Goal: Task Accomplishment & Management: Manage account settings

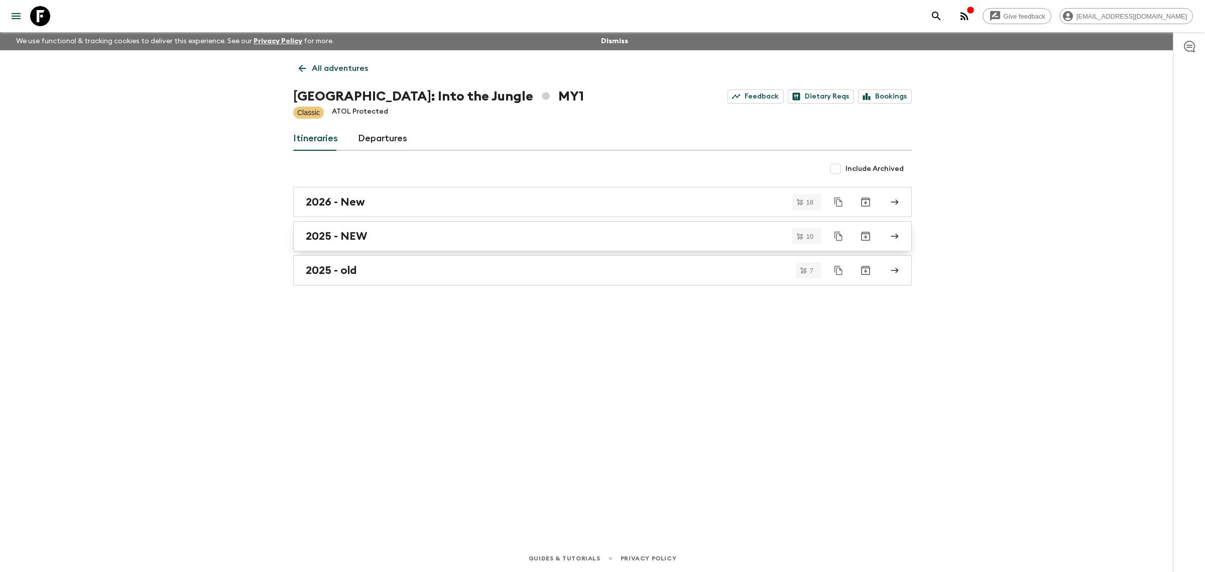
click at [378, 232] on div "2025 - NEW" at bounding box center [593, 236] width 575 height 13
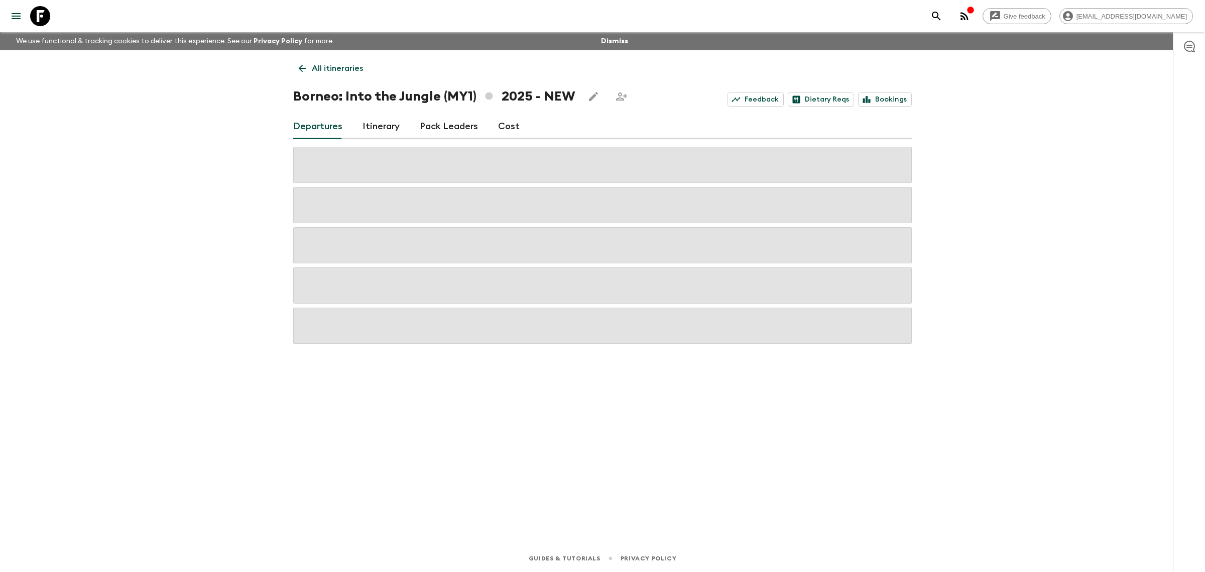
click at [505, 130] on link "Cost" at bounding box center [509, 127] width 22 height 24
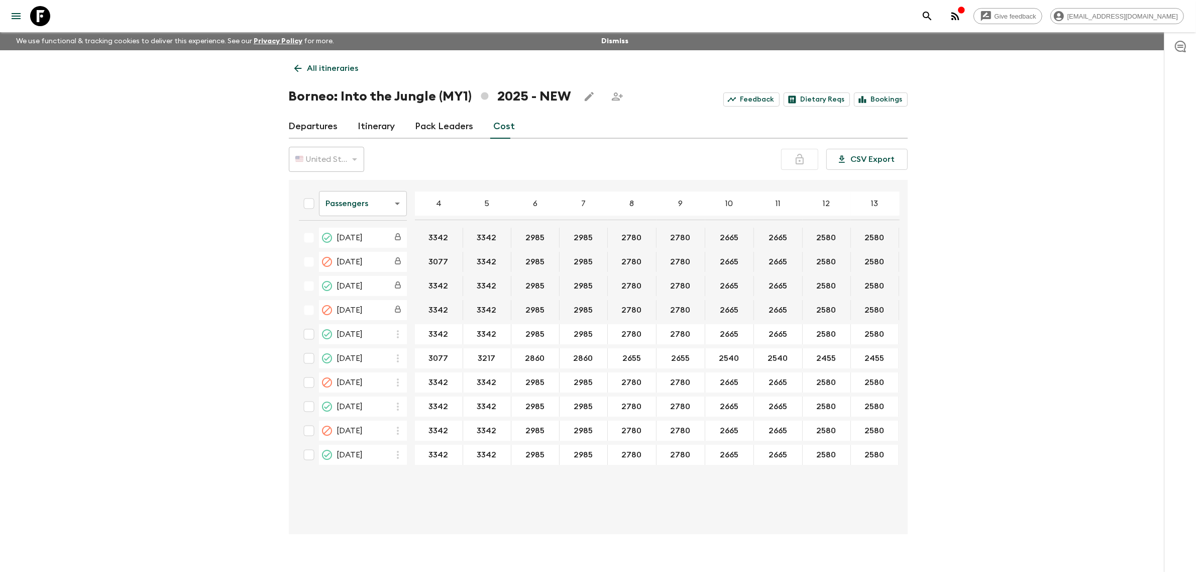
click at [309, 63] on p "All itineraries" at bounding box center [332, 68] width 51 height 12
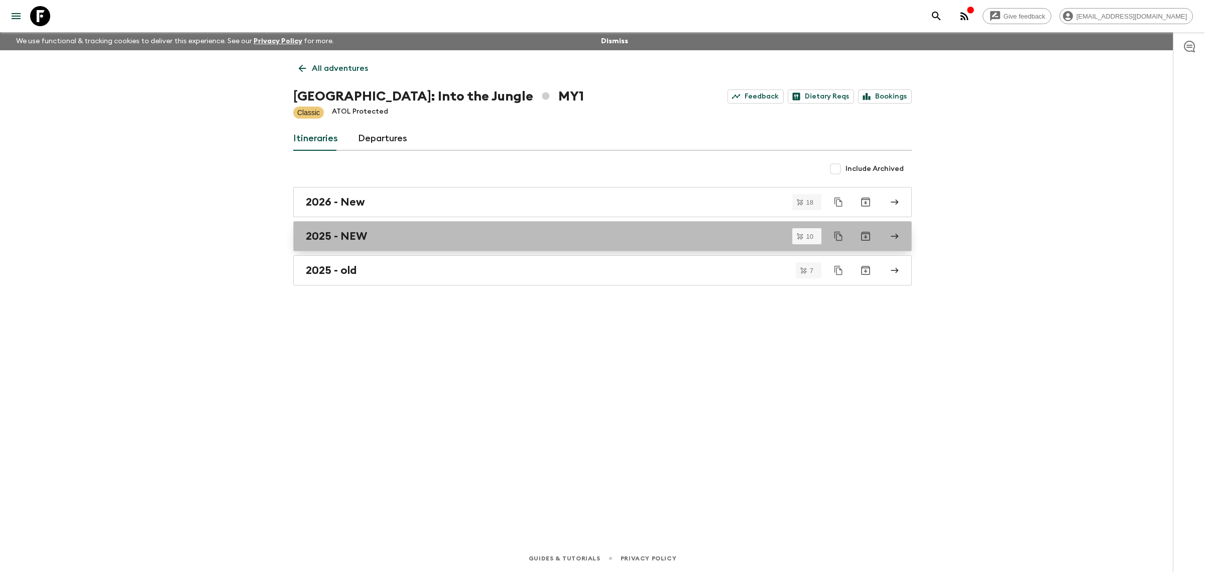
click at [353, 238] on h2 "2025 - NEW" at bounding box center [336, 236] width 61 height 13
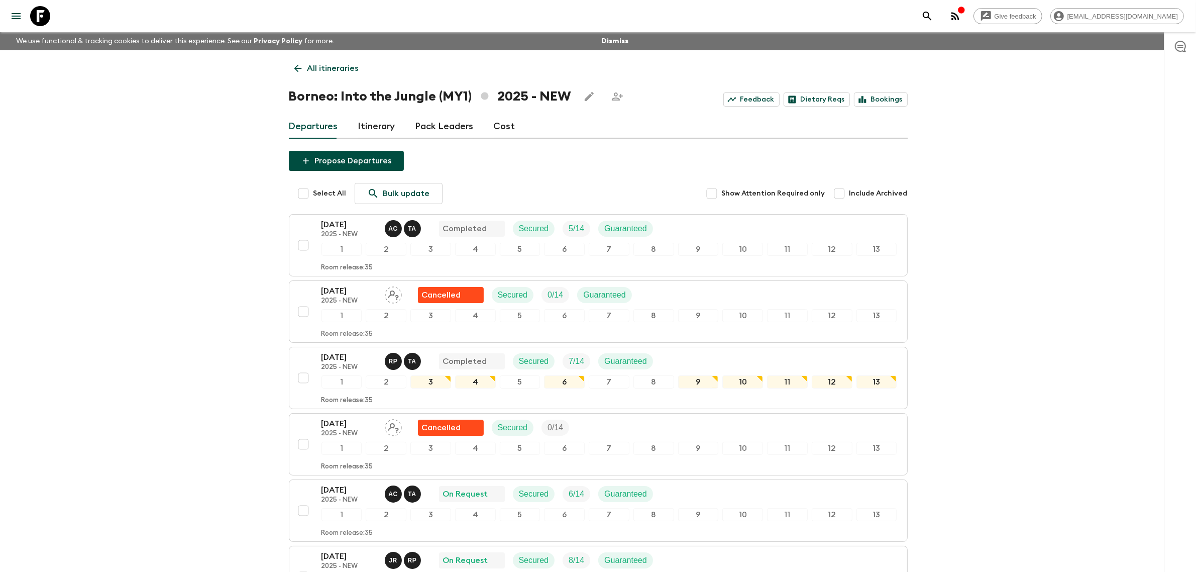
click at [507, 127] on link "Cost" at bounding box center [505, 127] width 22 height 24
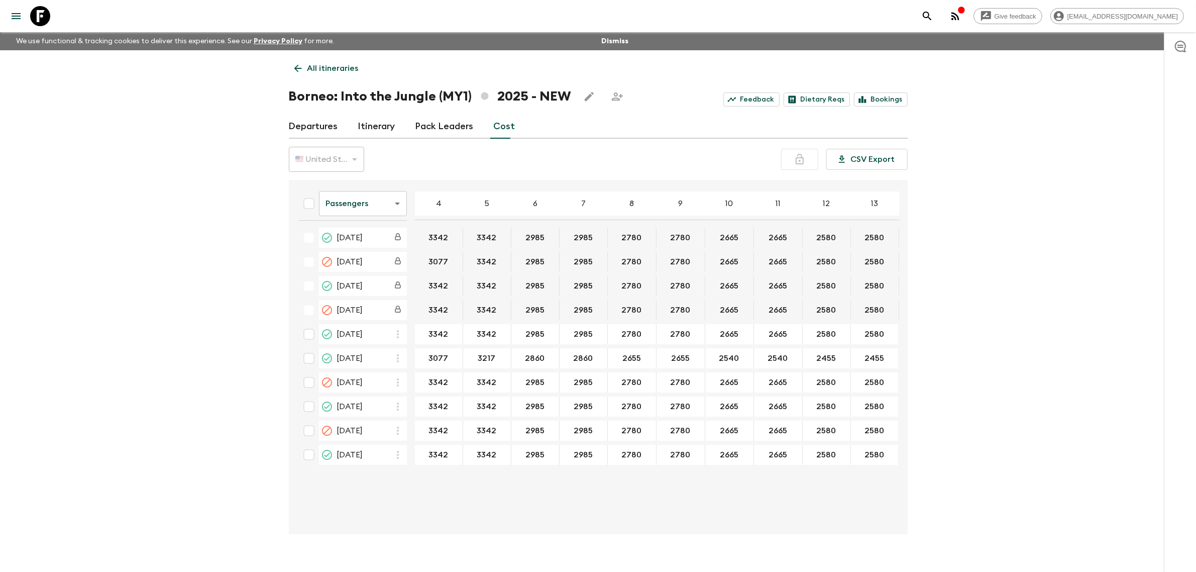
click at [373, 129] on link "Itinerary" at bounding box center [376, 127] width 37 height 24
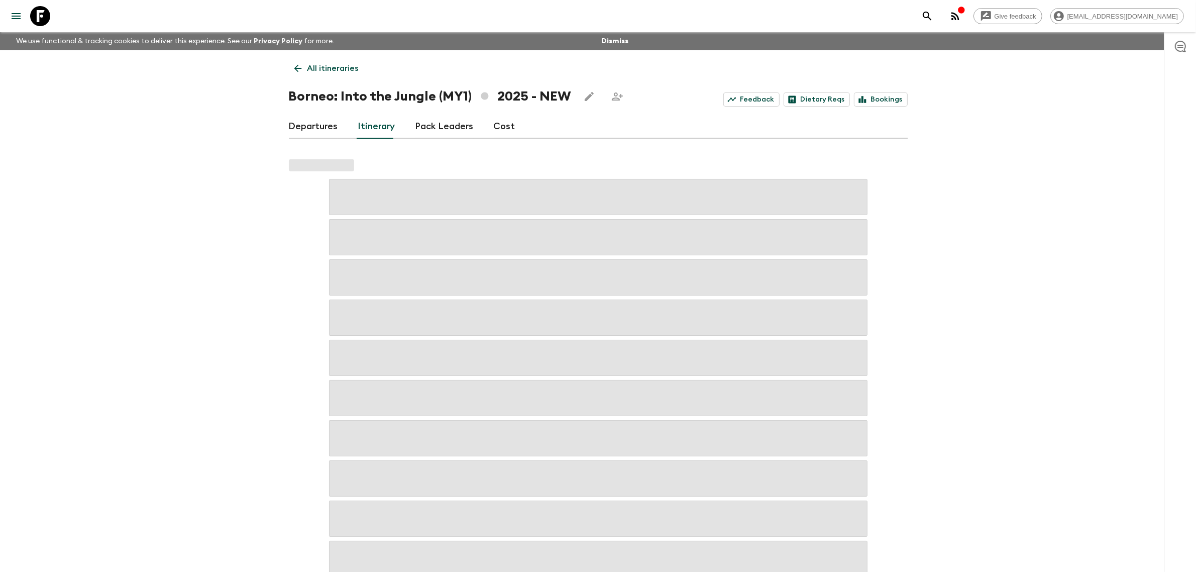
click at [323, 127] on link "Departures" at bounding box center [313, 127] width 49 height 24
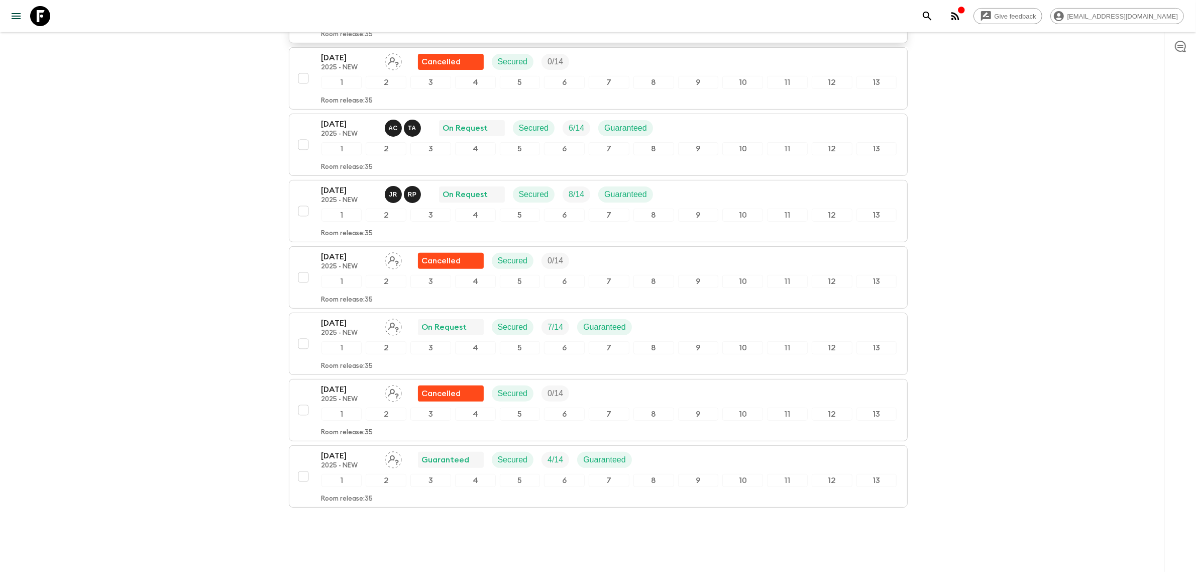
scroll to position [377, 0]
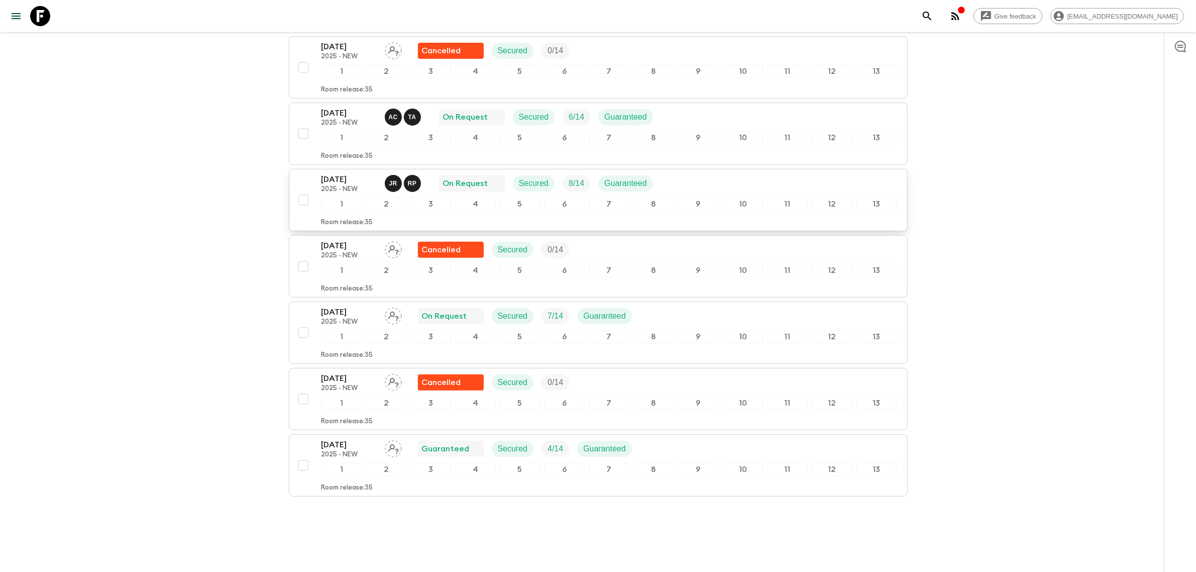
click at [355, 187] on p "2025 - NEW" at bounding box center [348, 189] width 55 height 8
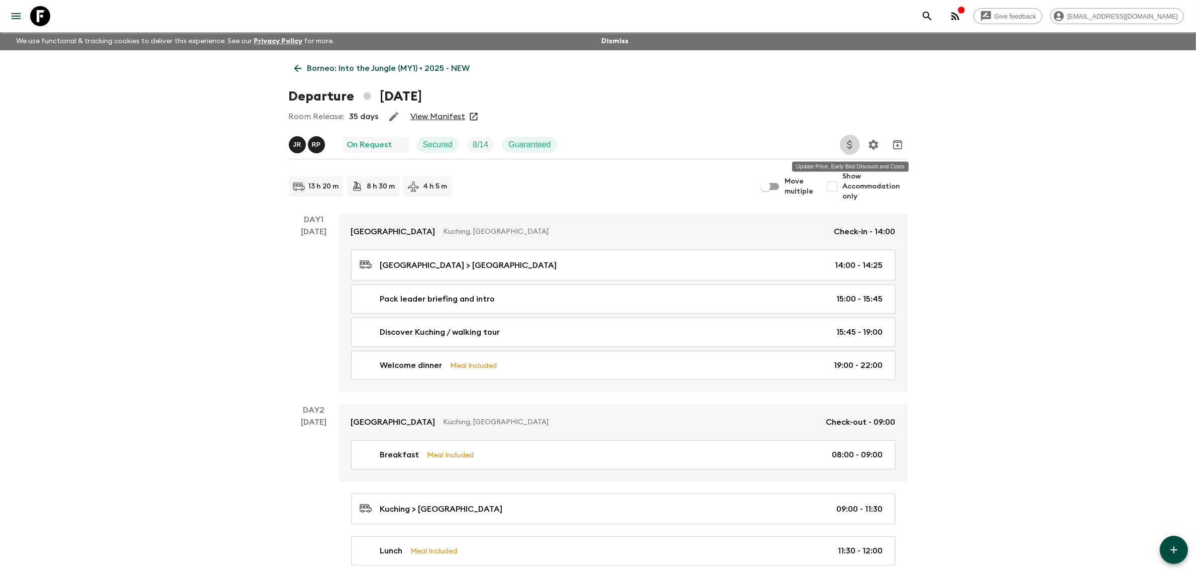
click at [847, 145] on icon "Update Price, Early Bird Discount and Costs" at bounding box center [850, 145] width 12 height 12
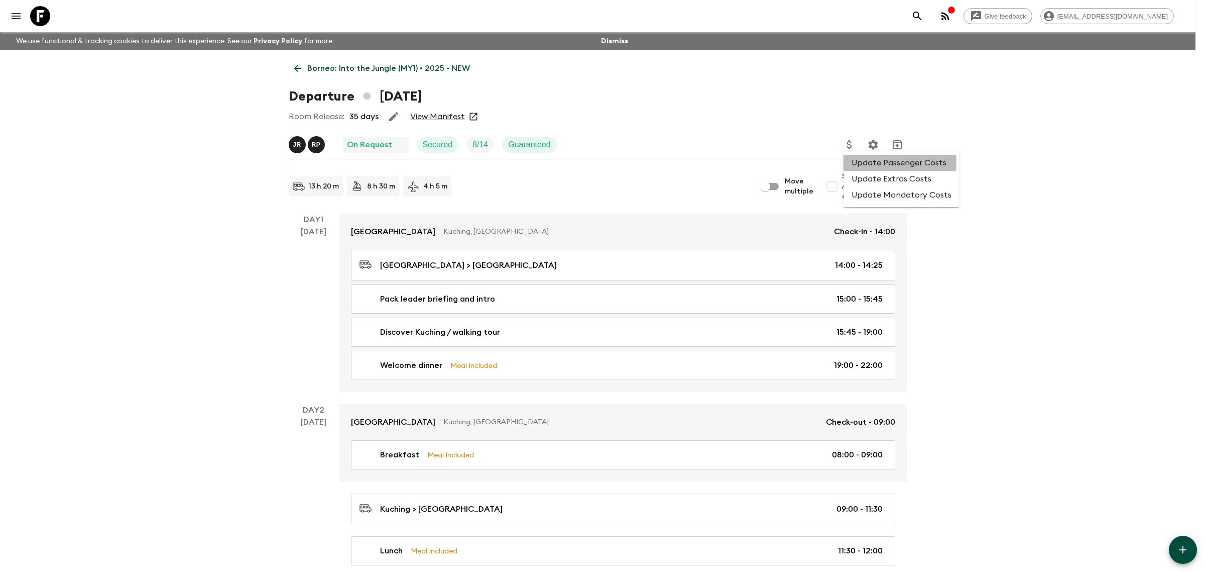
click at [887, 162] on li "Update Passenger Costs" at bounding box center [902, 163] width 116 height 16
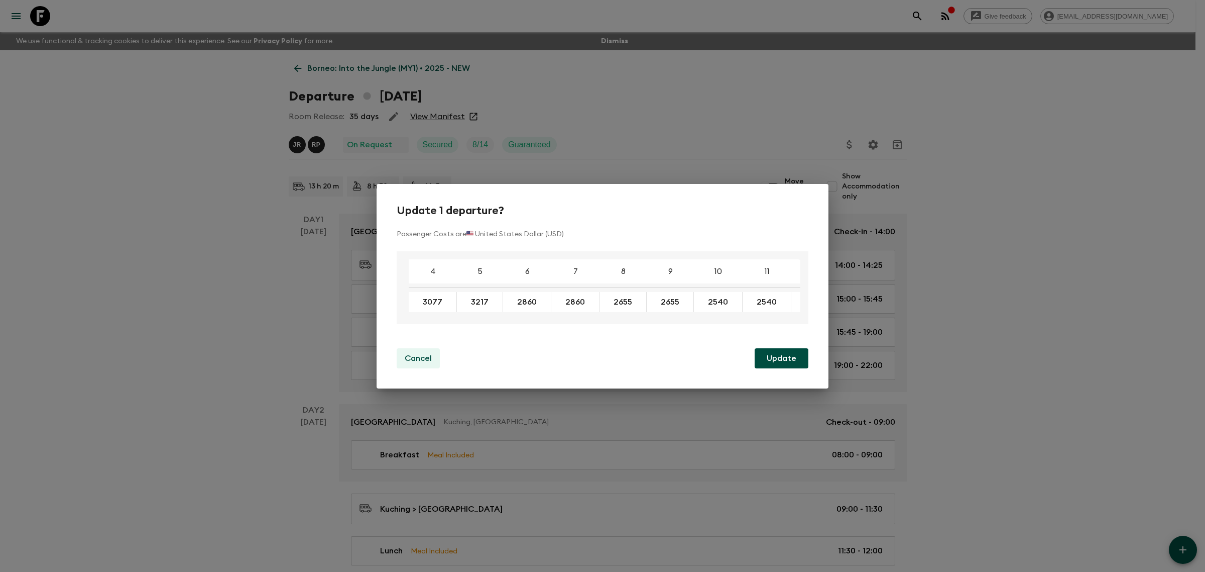
click at [424, 362] on p "Cancel" at bounding box center [418, 358] width 27 height 12
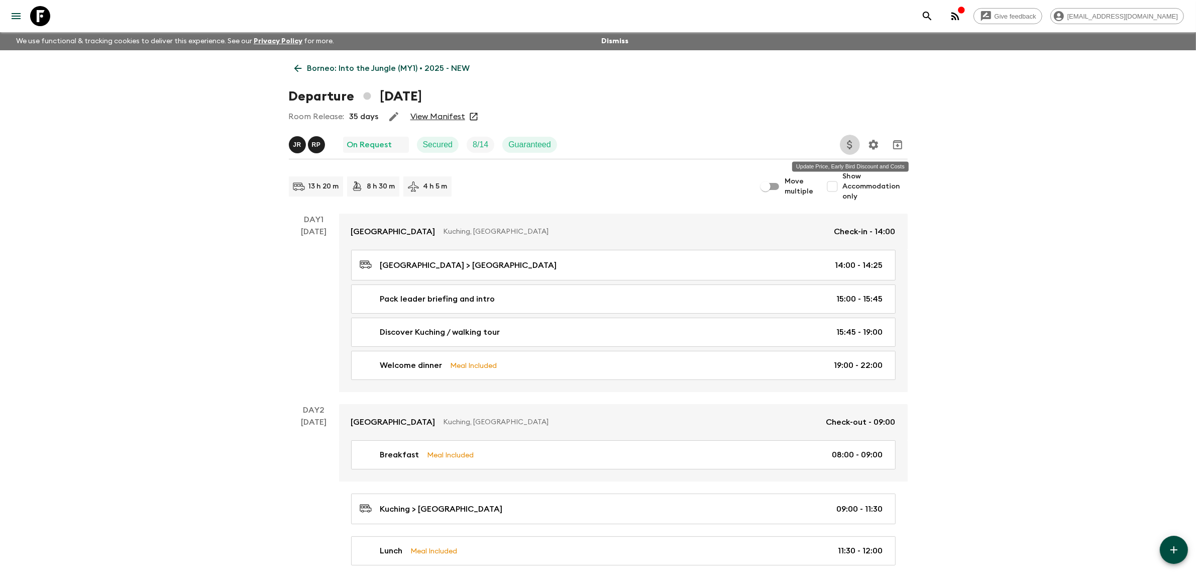
click at [844, 146] on icon "Update Price, Early Bird Discount and Costs" at bounding box center [850, 145] width 12 height 12
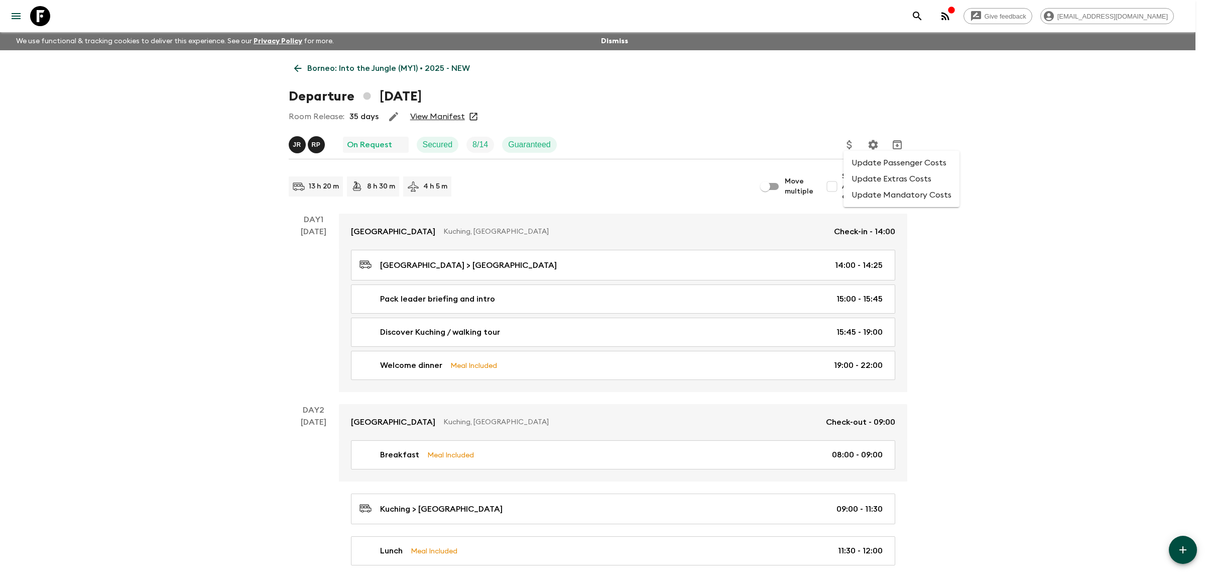
click at [892, 184] on li "Update Extras Costs" at bounding box center [902, 179] width 116 height 16
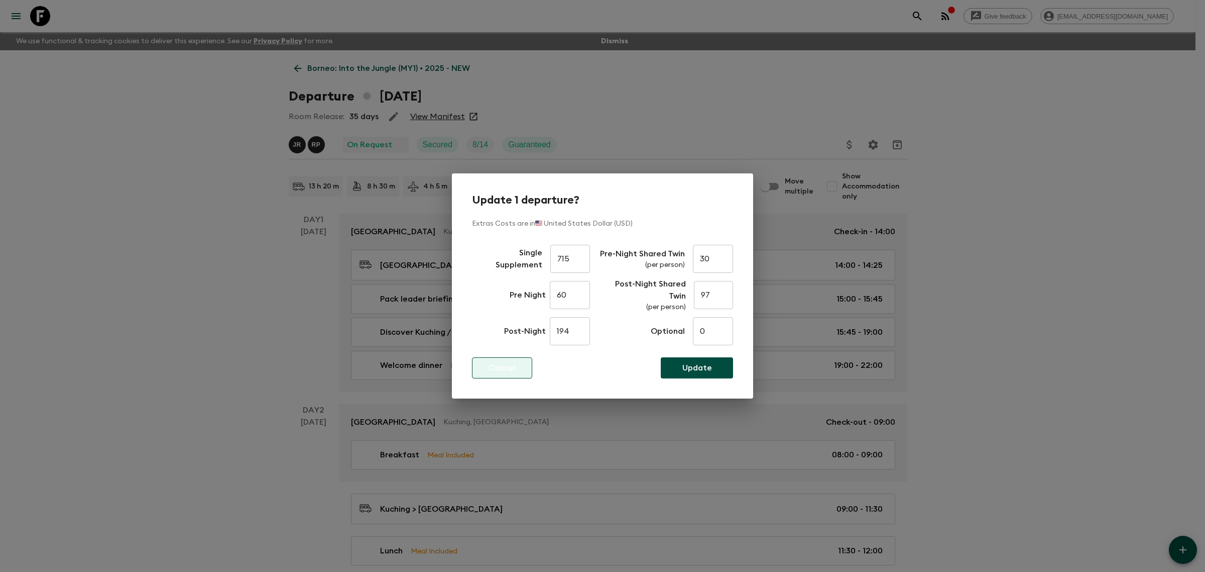
click at [508, 375] on button "Cancel" at bounding box center [502, 367] width 60 height 21
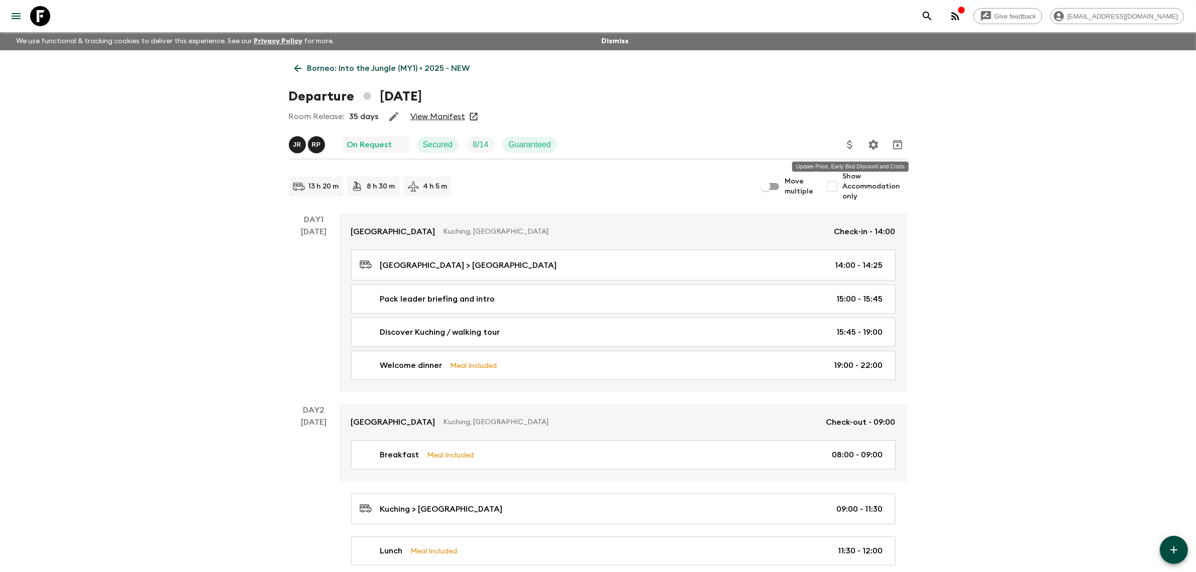
click at [850, 144] on icon "Update Price, Early Bird Discount and Costs" at bounding box center [850, 145] width 12 height 12
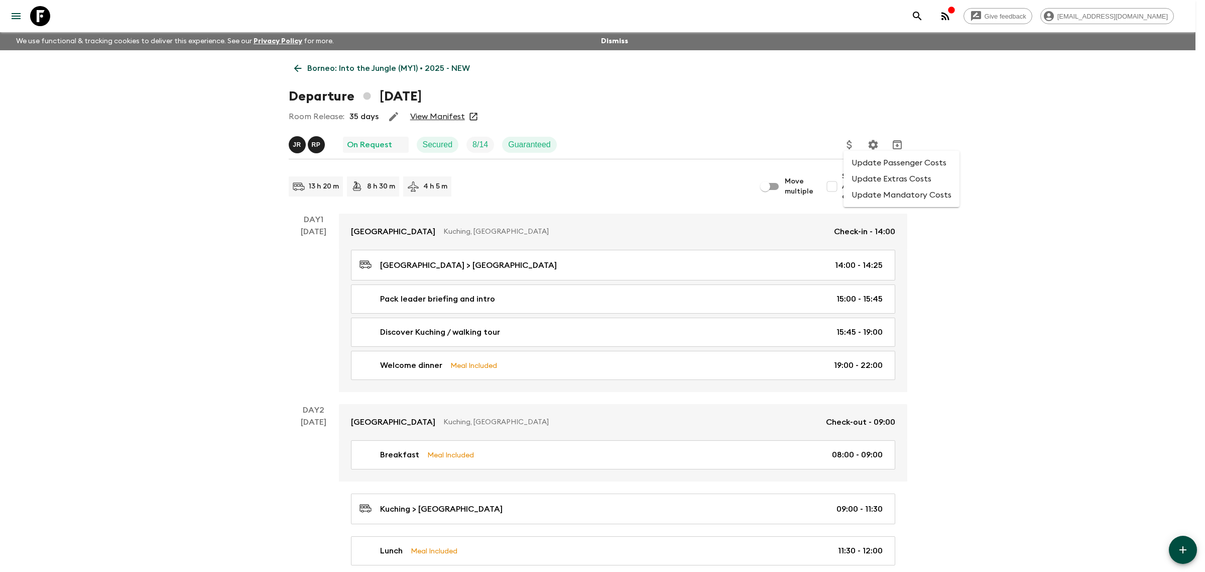
click at [899, 196] on li "Update Mandatory Costs" at bounding box center [902, 195] width 116 height 16
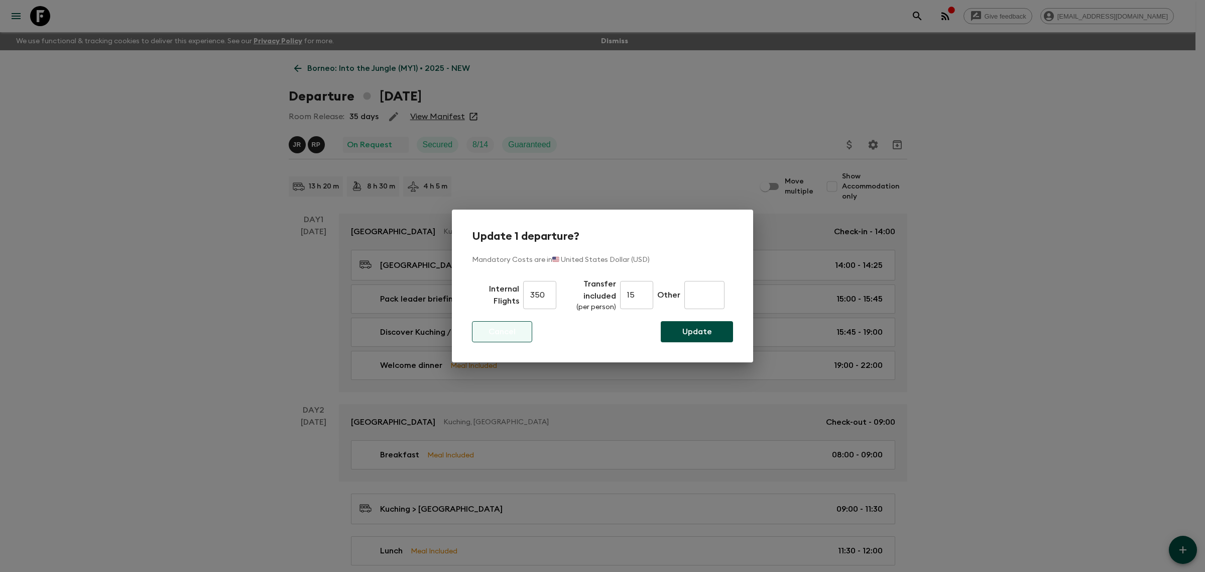
click at [507, 327] on p "Cancel" at bounding box center [502, 331] width 27 height 12
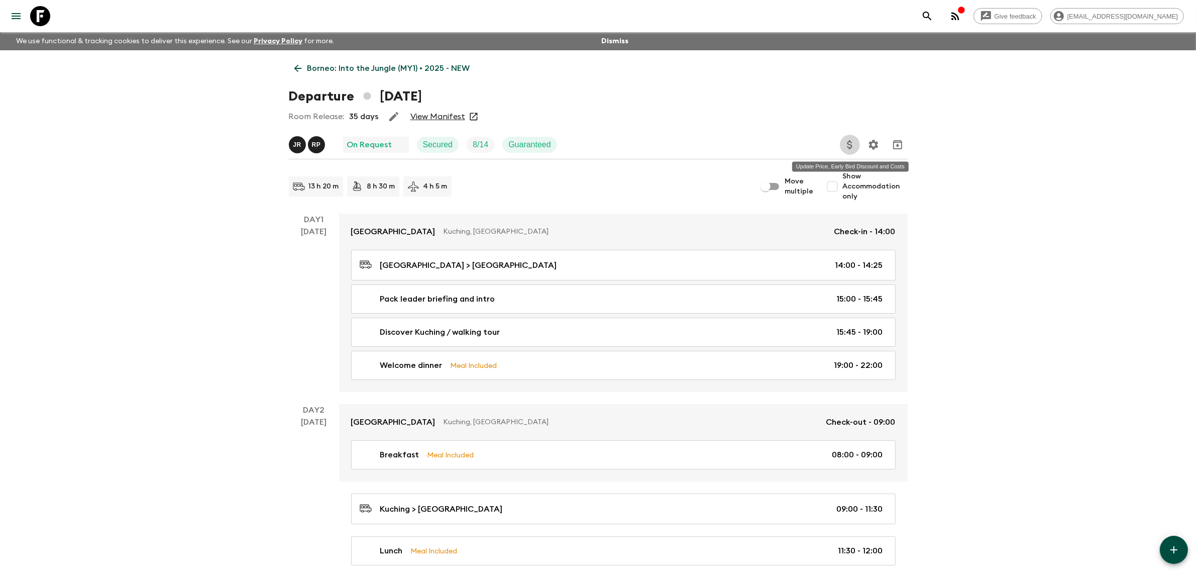
click at [848, 147] on icon "Update Price, Early Bird Discount and Costs" at bounding box center [849, 144] width 5 height 9
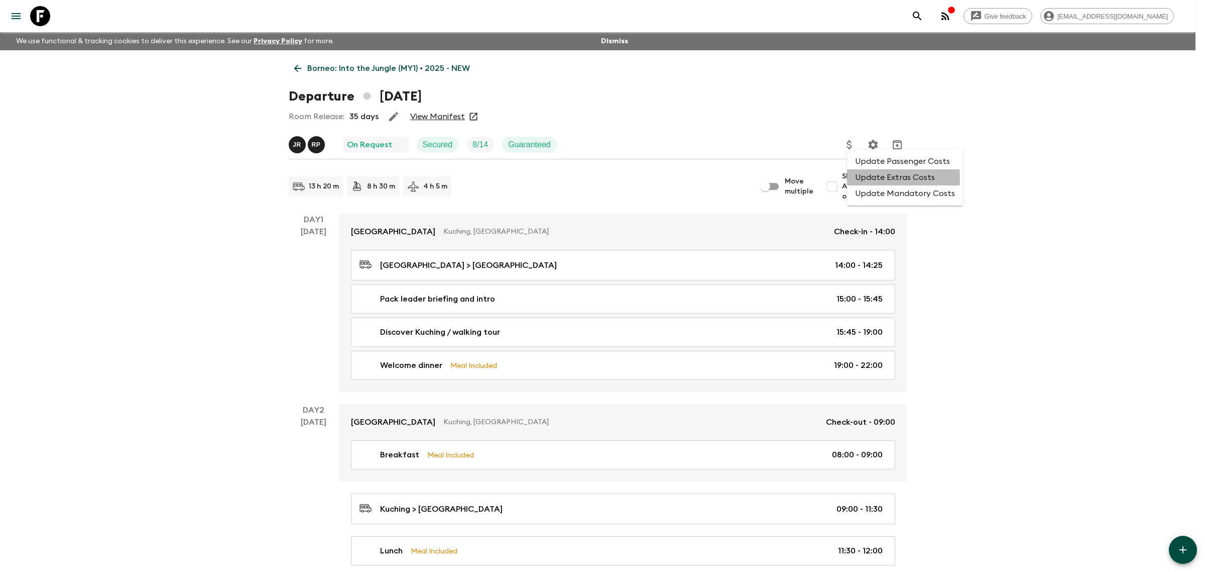
click at [887, 177] on li "Update Extras Costs" at bounding box center [905, 177] width 116 height 16
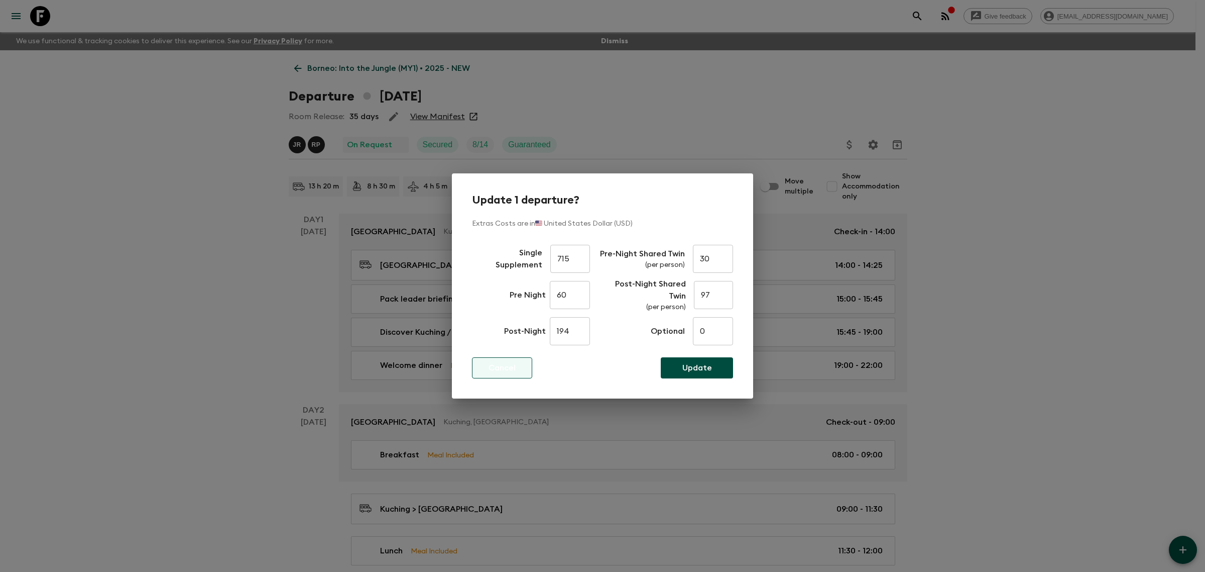
click at [502, 370] on p "Cancel" at bounding box center [502, 368] width 27 height 12
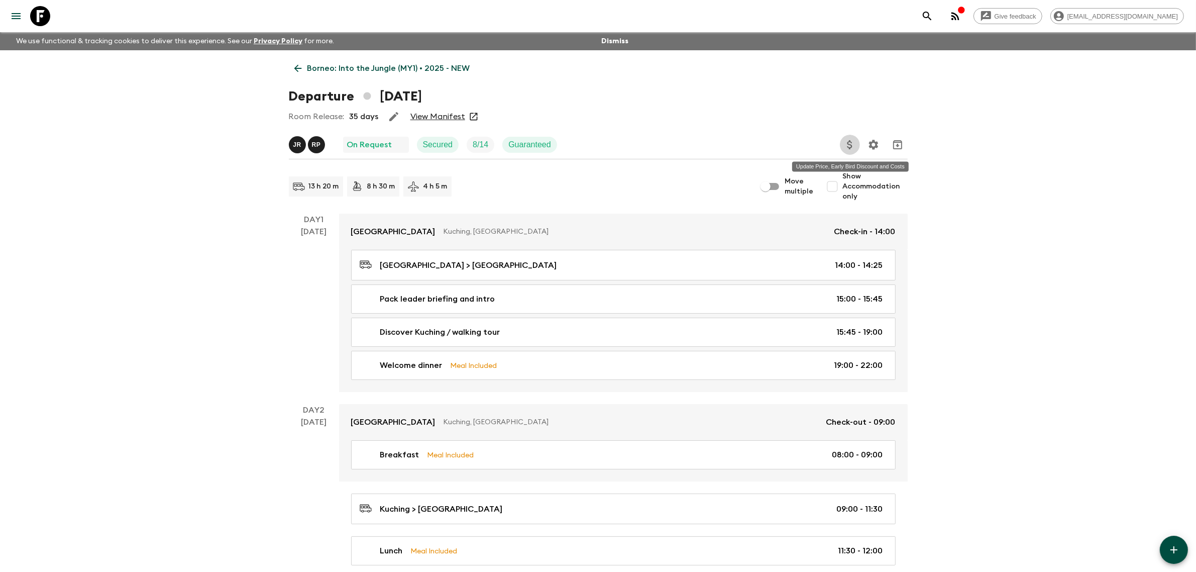
click at [853, 147] on icon "Update Price, Early Bird Discount and Costs" at bounding box center [850, 145] width 12 height 12
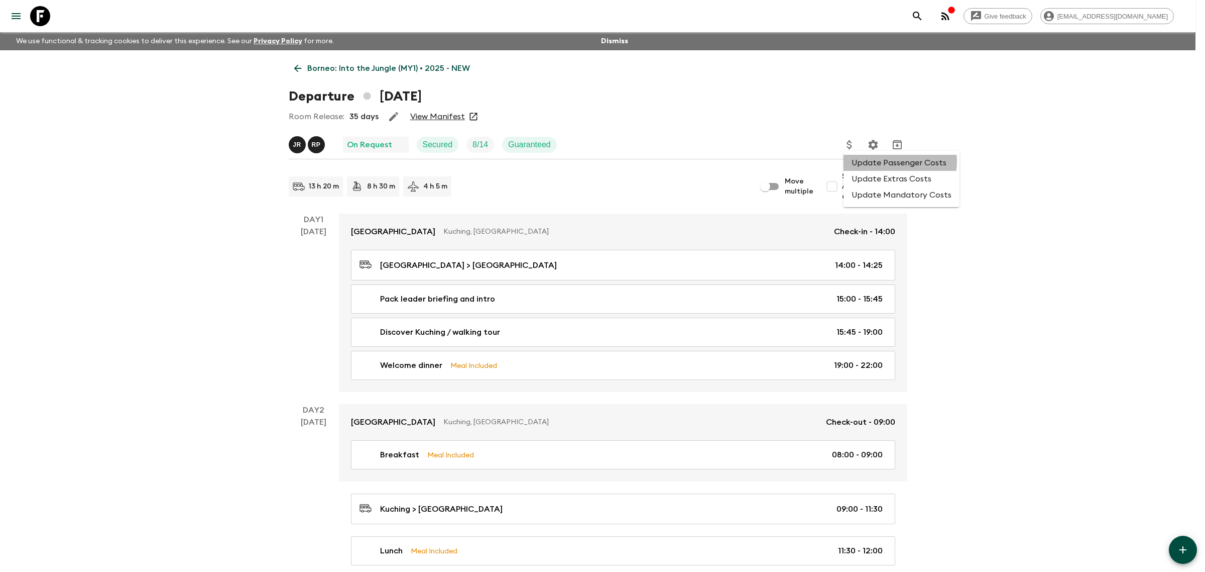
click at [889, 161] on li "Update Passenger Costs" at bounding box center [902, 163] width 116 height 16
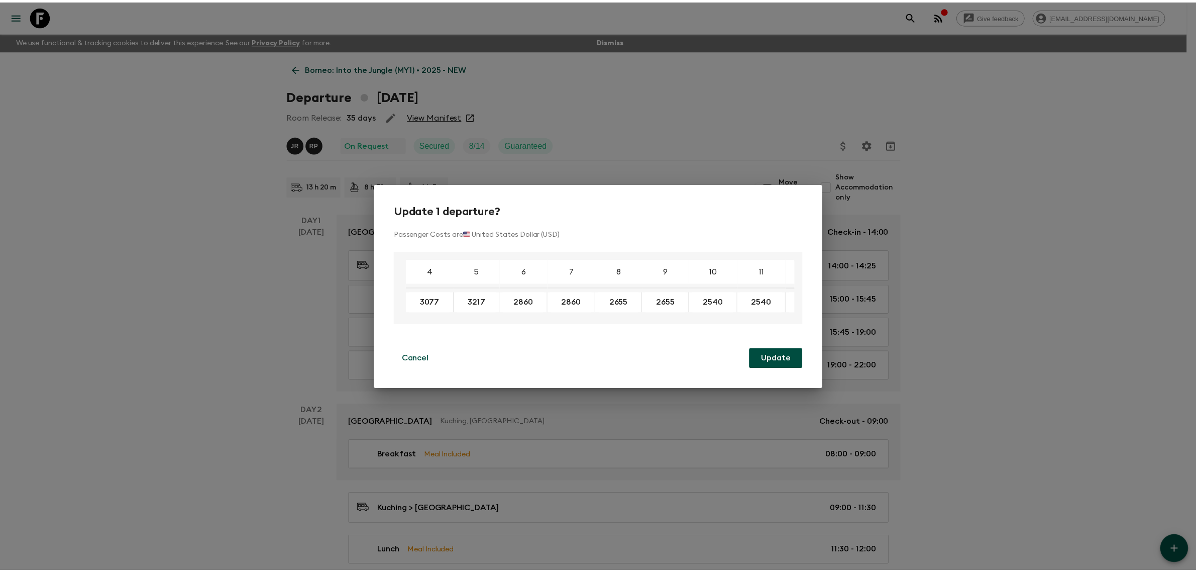
scroll to position [0, 3]
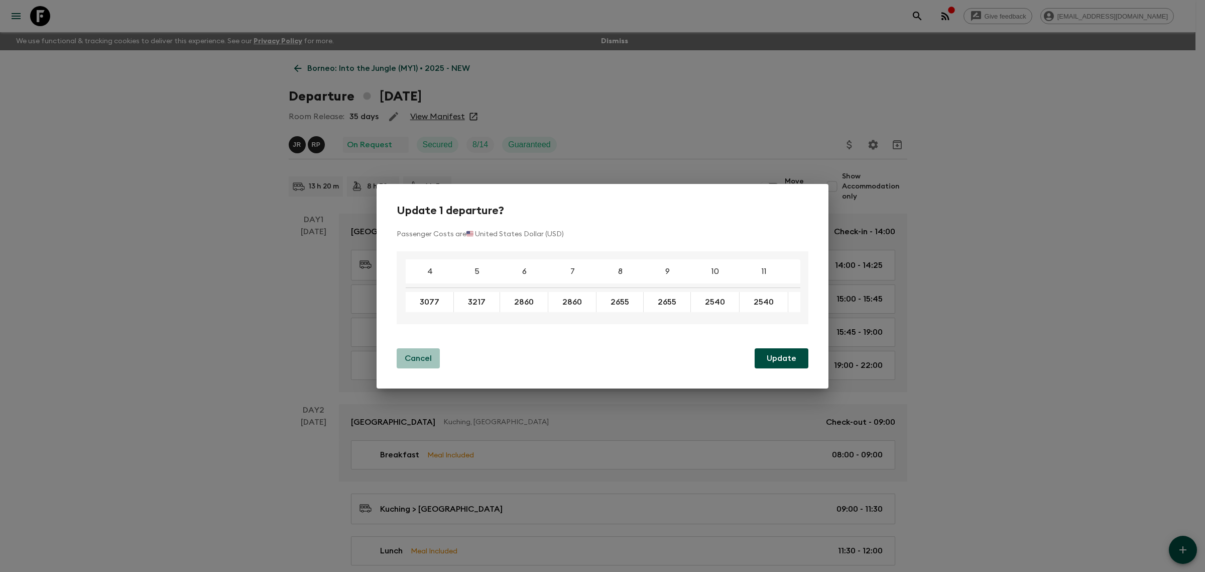
click at [397, 362] on button "Cancel" at bounding box center [418, 358] width 43 height 20
